Goal: Task Accomplishment & Management: Use online tool/utility

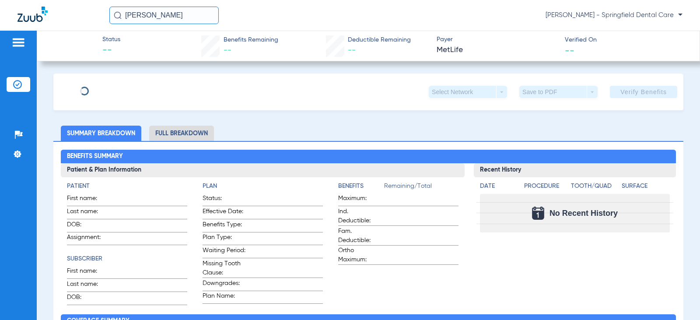
type input "[PERSON_NAME]"
type input "Brown"
type input "[DATE]"
type input "340808820"
type input "121341"
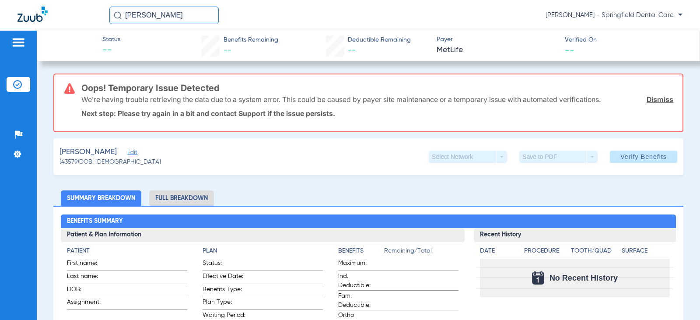
click at [127, 152] on span "Edit" at bounding box center [131, 153] width 8 height 8
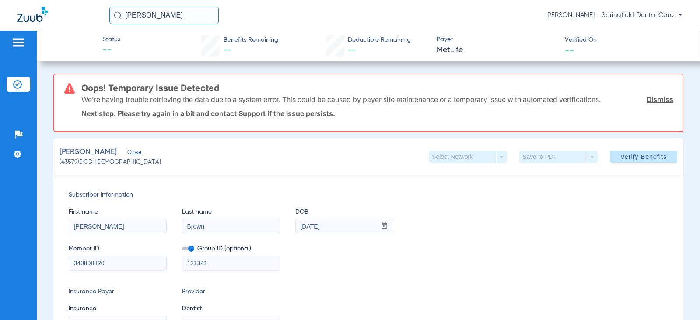
click at [621, 154] on span "Verify Benefits" at bounding box center [643, 156] width 46 height 7
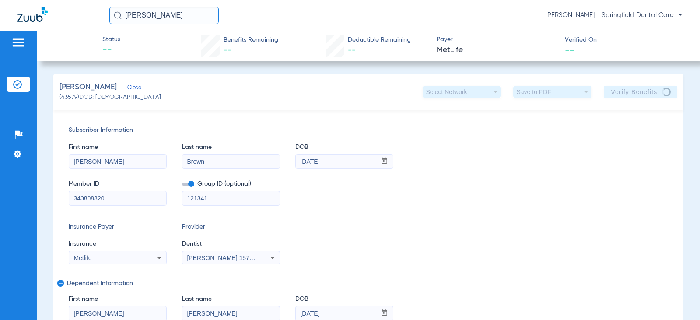
click at [589, 180] on div "Member ID 340808820 Group ID (optional) 121341" at bounding box center [368, 188] width 599 height 34
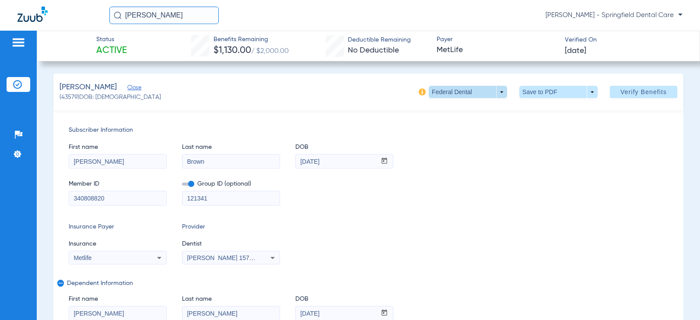
click at [492, 91] on span at bounding box center [468, 92] width 78 height 12
click at [485, 135] on div at bounding box center [350, 160] width 700 height 320
click at [419, 91] on img at bounding box center [422, 91] width 7 height 7
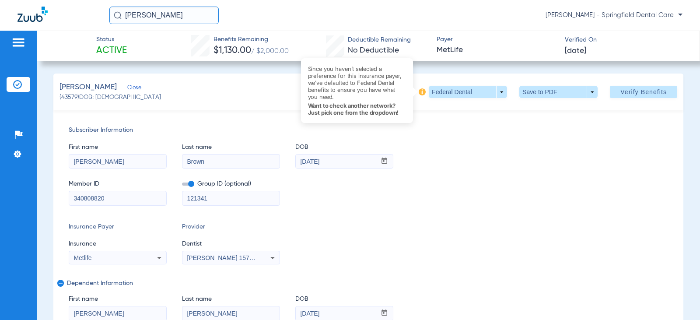
click at [419, 91] on img at bounding box center [422, 91] width 7 height 7
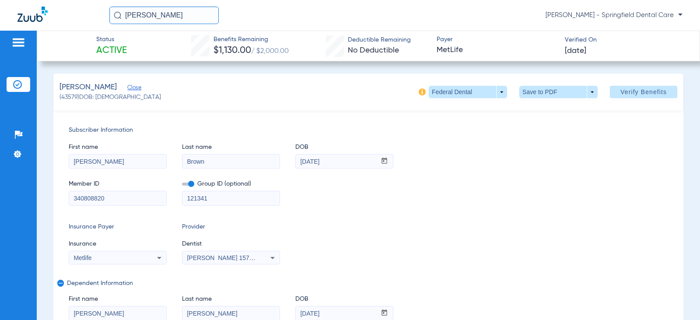
click at [419, 91] on img at bounding box center [422, 91] width 7 height 7
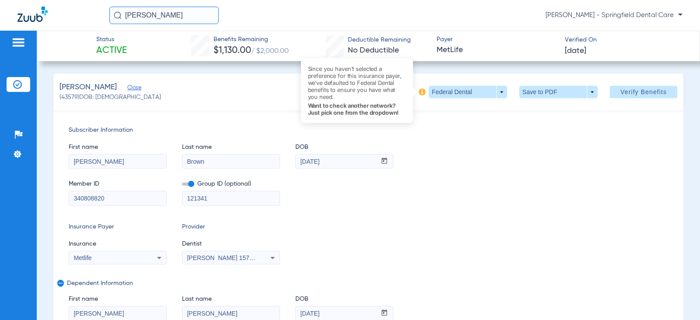
click at [419, 91] on img at bounding box center [422, 91] width 7 height 7
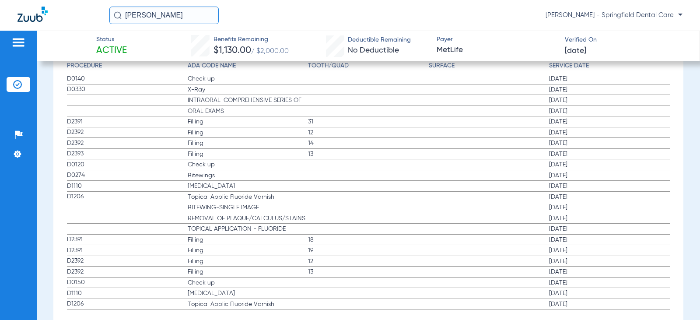
scroll to position [1750, 0]
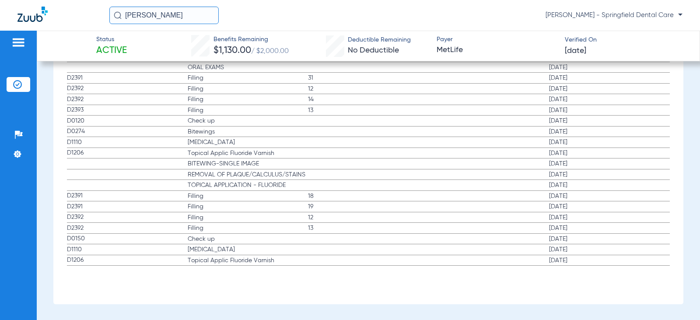
click at [284, 182] on span "TOPICAL APPLICATION - FLUORIDE" at bounding box center [248, 185] width 120 height 9
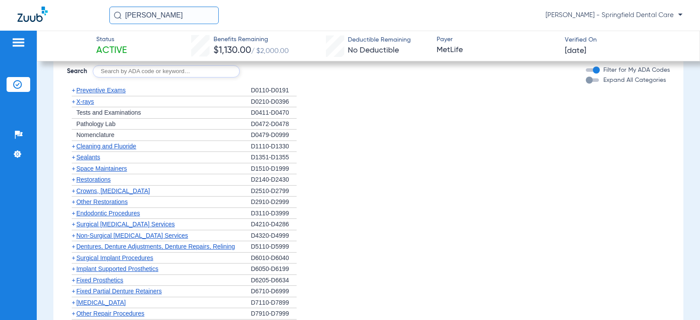
scroll to position [1181, 0]
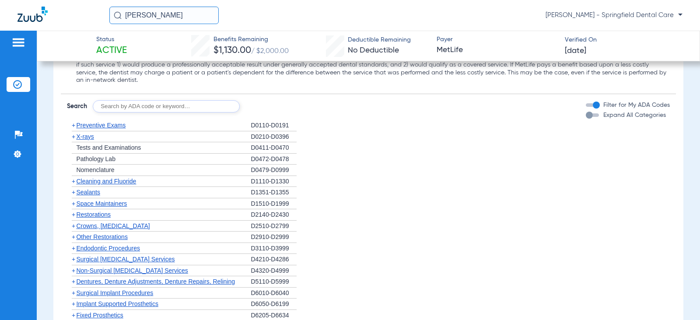
click at [72, 182] on span "+" at bounding box center [73, 181] width 3 height 7
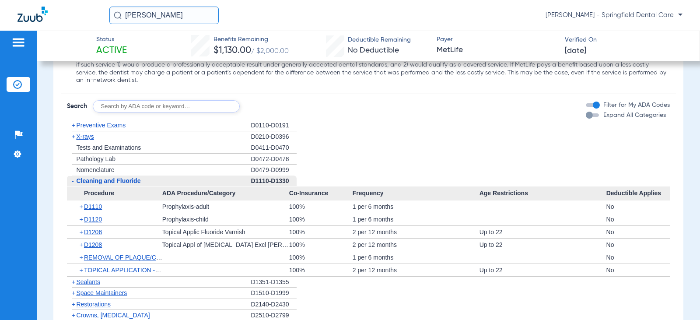
drag, startPoint x: 403, startPoint y: 219, endPoint x: 346, endPoint y: 220, distance: 57.3
click at [346, 220] on div "+ D1120 Prophylaxis-child [DEMOGRAPHIC_DATA]% 1 per 6 months No" at bounding box center [368, 219] width 602 height 12
copy div "1 per 6 months"
click at [383, 199] on span "Frequency" at bounding box center [416, 193] width 127 height 14
drag, startPoint x: 412, startPoint y: 232, endPoint x: 341, endPoint y: 229, distance: 70.9
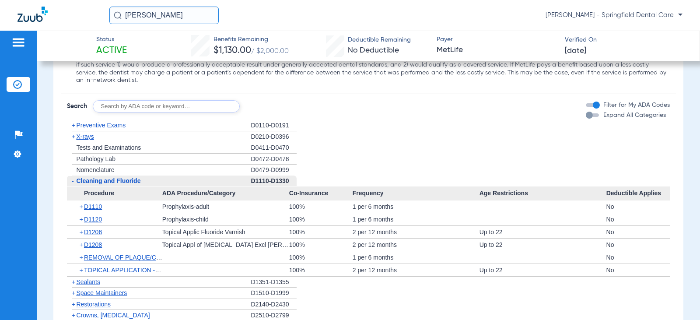
click at [341, 229] on div "+ D1206 Topical Applic Fluoride Varnish 100% 2 per 12 months Up to 22 No" at bounding box center [368, 232] width 602 height 12
copy div "2 per 12 months"
drag, startPoint x: 356, startPoint y: 210, endPoint x: 342, endPoint y: 207, distance: 13.8
click at [342, 207] on div "+ D1110 Prophylaxis-adult 100% 1 per 6 months No" at bounding box center [368, 206] width 602 height 12
drag, startPoint x: 362, startPoint y: 204, endPoint x: 368, endPoint y: 210, distance: 8.1
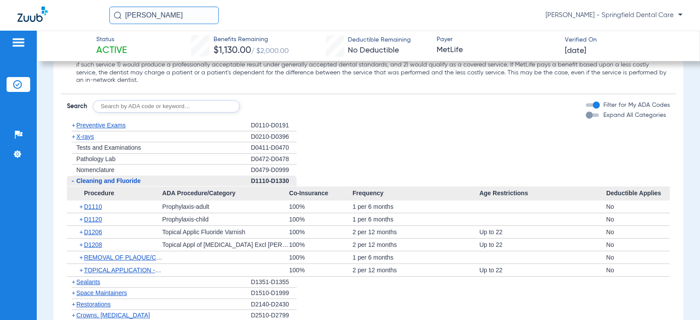
click at [368, 209] on div "1 per 6 months" at bounding box center [416, 206] width 127 height 12
copy div "1 per 6 months"
click at [72, 136] on span "+" at bounding box center [73, 136] width 3 height 7
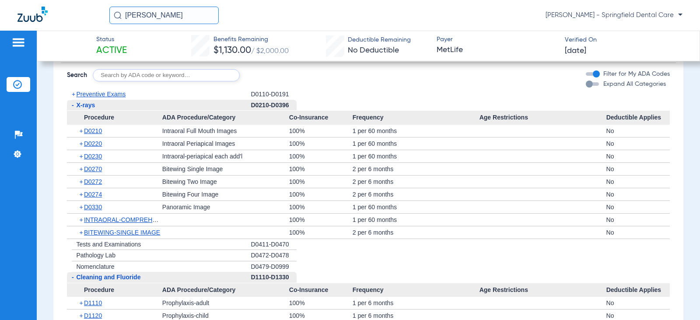
scroll to position [1094, 0]
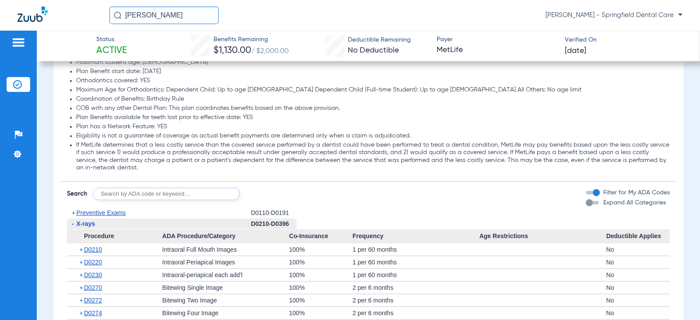
click at [74, 223] on span "-" at bounding box center [71, 223] width 9 height 11
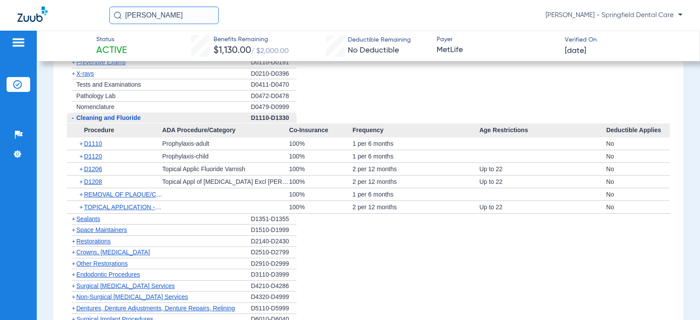
scroll to position [1269, 0]
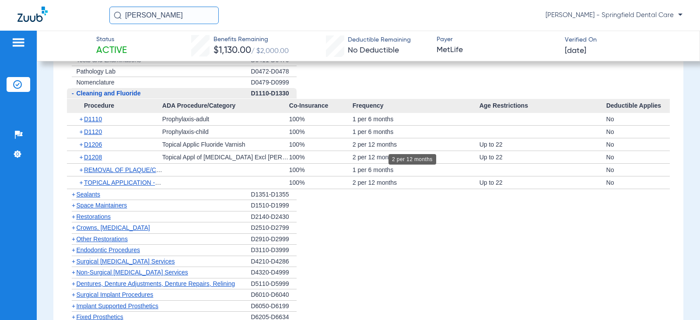
drag, startPoint x: 507, startPoint y: 147, endPoint x: 472, endPoint y: 143, distance: 35.2
click at [472, 143] on div "+ D1206 Topical Applic Fluoride Varnish 100% 2 per 12 months Up to 22 No" at bounding box center [368, 144] width 602 height 12
copy div "Up to 22"
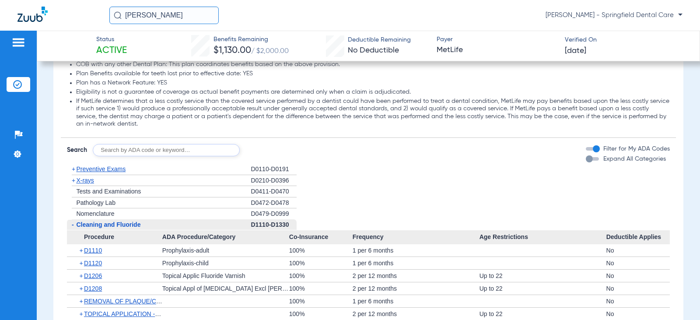
scroll to position [1094, 0]
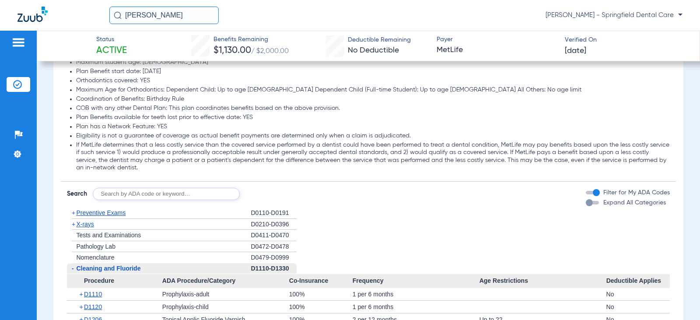
click at [87, 226] on span "X-rays" at bounding box center [84, 223] width 17 height 7
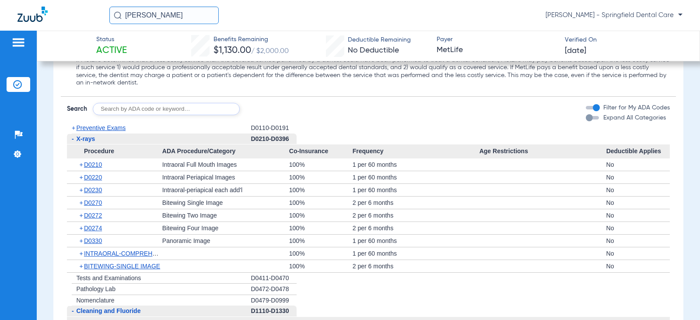
scroll to position [1181, 0]
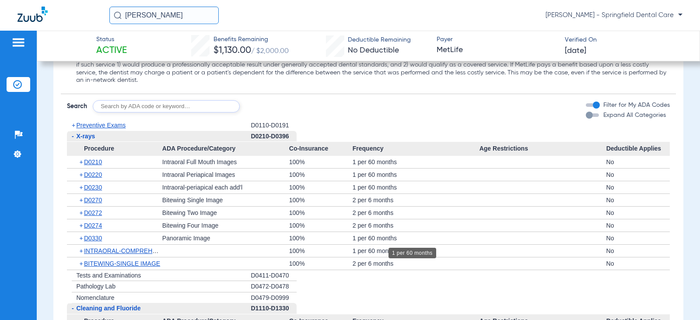
drag, startPoint x: 399, startPoint y: 240, endPoint x: 351, endPoint y: 238, distance: 48.2
click at [353, 238] on div "1 per 60 months" at bounding box center [416, 238] width 127 height 12
copy div "1 per 60 months"
